Goal: Task Accomplishment & Management: Manage account settings

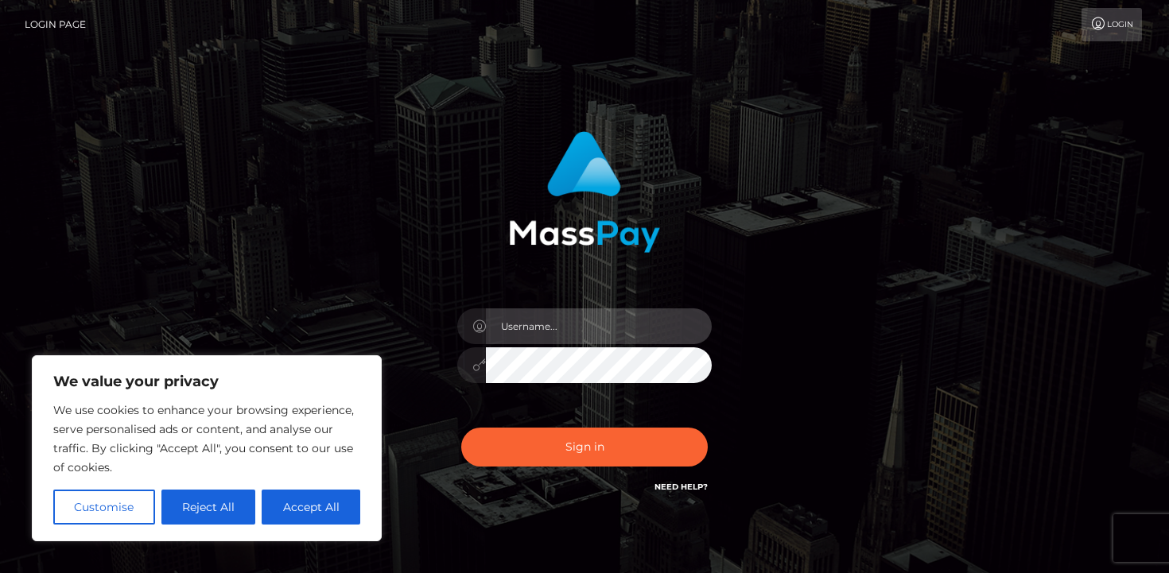
click at [511, 317] on input "text" at bounding box center [599, 326] width 226 height 36
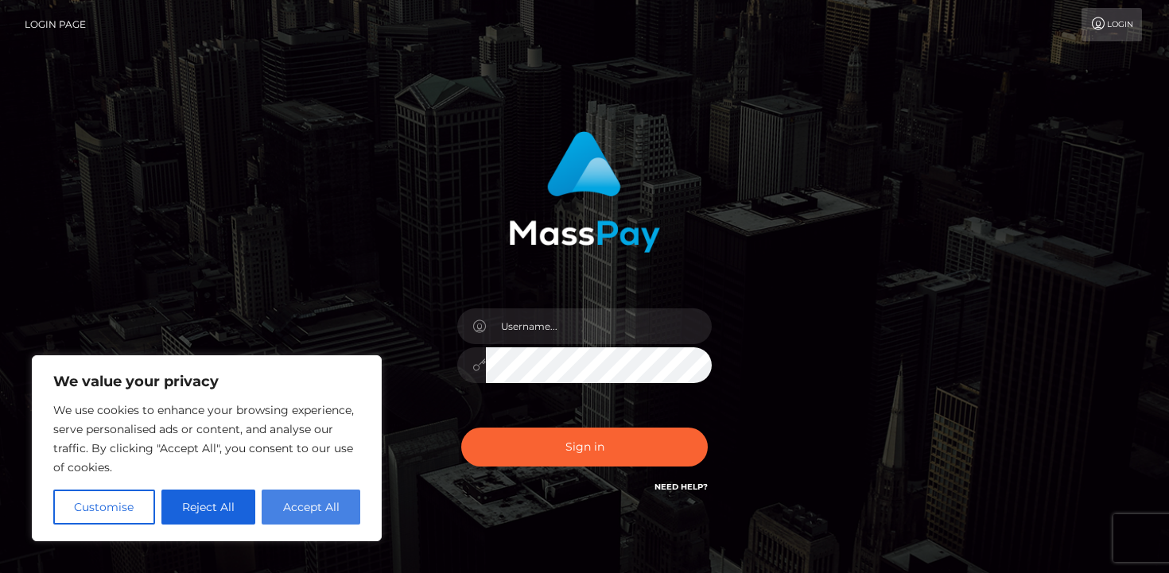
click at [308, 496] on button "Accept All" at bounding box center [311, 507] width 99 height 35
checkbox input "true"
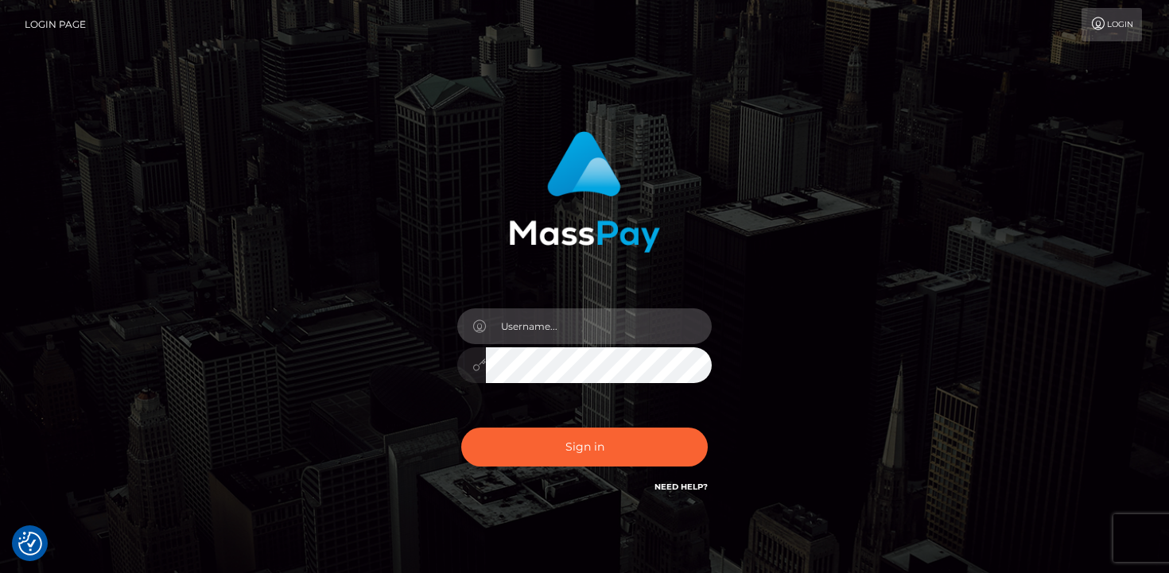
click at [529, 323] on input "text" at bounding box center [599, 326] width 226 height 36
